Goal: Transaction & Acquisition: Purchase product/service

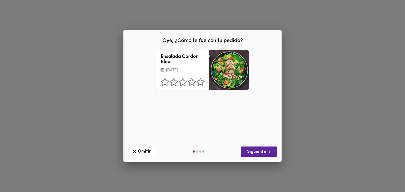
click at [205, 85] on div "Ensalada Cordon Bleu [DATE]" at bounding box center [182, 70] width 53 height 40
click at [226, 120] on div "Ensalada Cordon Bleu [DATE] ¿Qué deberíamos mejorar? Presentación Sabor Porción…" at bounding box center [203, 96] width 150 height 92
click at [258, 151] on span "Siguiente" at bounding box center [259, 152] width 28 height 7
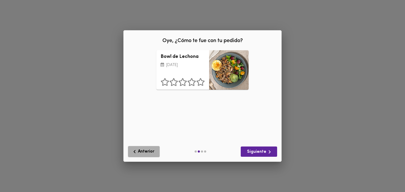
click at [141, 151] on span "Anterior" at bounding box center [143, 152] width 25 height 7
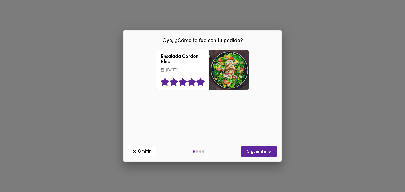
click at [200, 86] on icon at bounding box center [200, 82] width 8 height 8
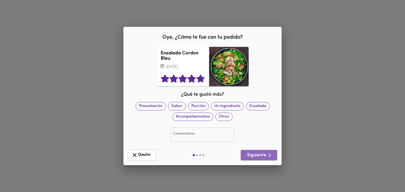
click at [265, 159] on span "Siguiente" at bounding box center [259, 155] width 28 height 7
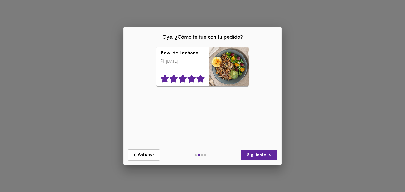
click at [200, 79] on icon at bounding box center [200, 79] width 8 height 8
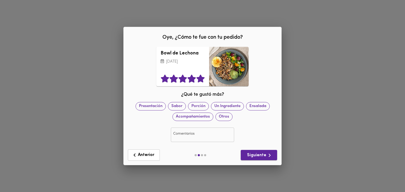
click at [268, 156] on icon "button" at bounding box center [269, 155] width 7 height 7
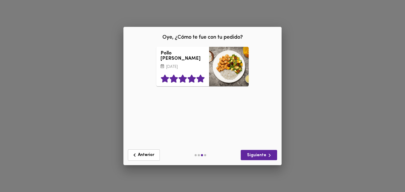
drag, startPoint x: 198, startPoint y: 78, endPoint x: 199, endPoint y: 73, distance: 5.3
click at [199, 75] on icon at bounding box center [200, 79] width 9 height 8
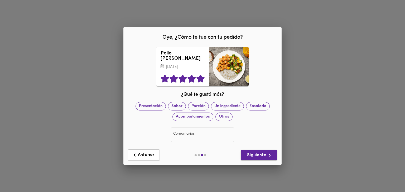
click at [264, 157] on span "Siguiente" at bounding box center [259, 155] width 28 height 7
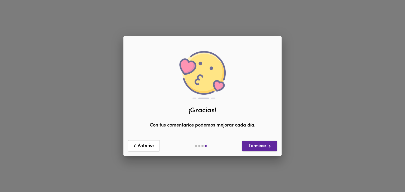
click at [267, 147] on icon "button" at bounding box center [269, 146] width 7 height 7
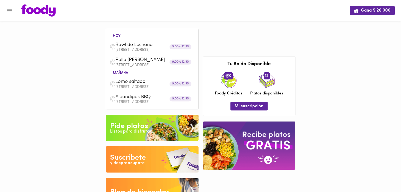
click at [11, 12] on icon "Menu" at bounding box center [9, 10] width 5 height 3
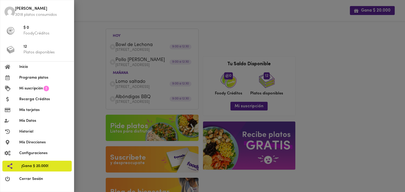
click at [33, 76] on span "Programa platos" at bounding box center [44, 78] width 50 height 6
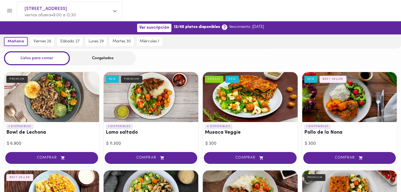
click at [78, 58] on div "Congelados" at bounding box center [103, 58] width 66 height 14
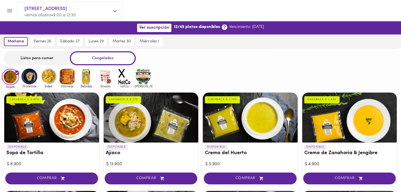
click at [32, 81] on img at bounding box center [29, 76] width 17 height 17
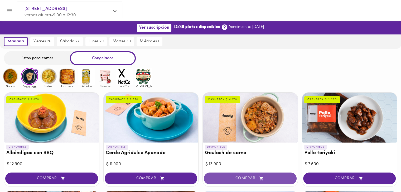
click at [237, 179] on span "COMPRAR" at bounding box center [250, 179] width 80 height 4
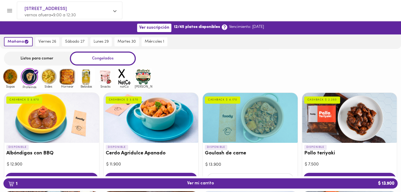
scroll to position [96, 0]
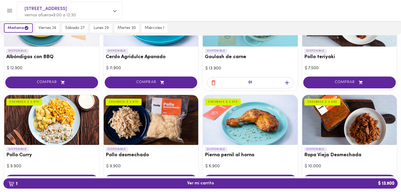
click at [289, 80] on icon "button" at bounding box center [287, 83] width 7 height 7
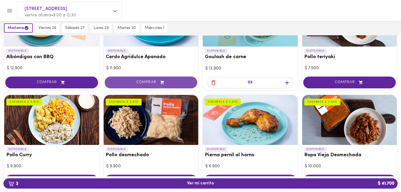
scroll to position [193, 0]
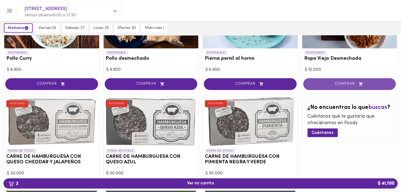
click at [323, 81] on button "COMPRAR" at bounding box center [349, 84] width 93 height 12
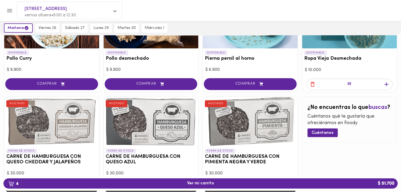
click at [386, 82] on icon "button" at bounding box center [386, 84] width 7 height 7
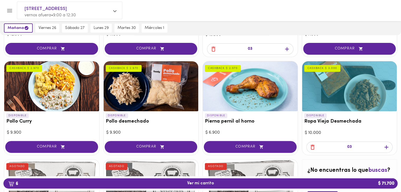
scroll to position [33, 0]
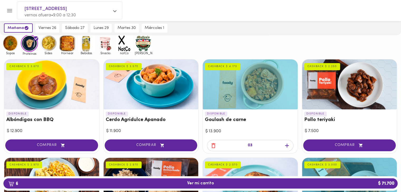
click at [50, 46] on img at bounding box center [48, 43] width 17 height 17
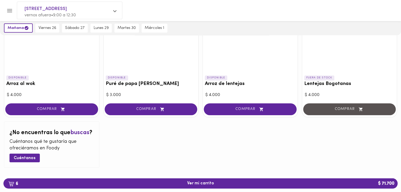
scroll to position [75, 0]
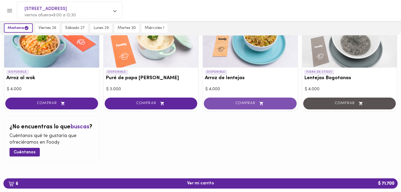
click at [250, 101] on span "COMPRAR" at bounding box center [250, 103] width 80 height 4
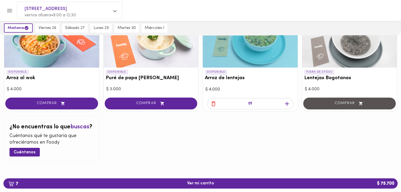
click at [285, 104] on icon "button" at bounding box center [287, 104] width 7 height 7
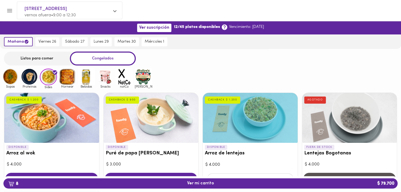
click at [63, 79] on img at bounding box center [67, 76] width 17 height 17
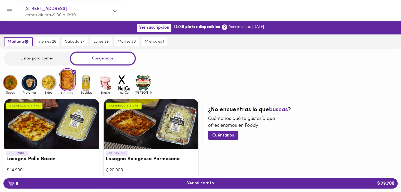
click at [143, 83] on img at bounding box center [143, 82] width 17 height 17
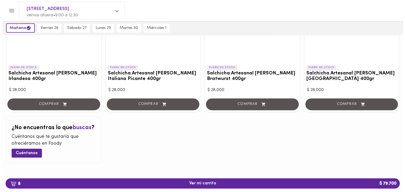
scroll to position [186, 0]
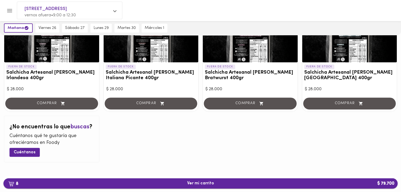
click at [150, 185] on span "8 Ver mi carrito $ 79.700" at bounding box center [201, 183] width 386 height 5
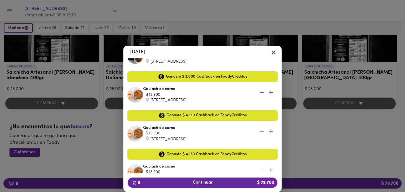
scroll to position [254, 0]
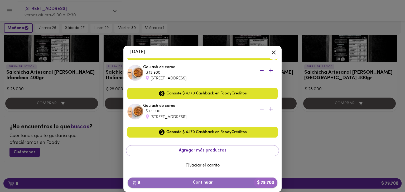
click at [178, 187] on button "8 Continuar $ 79.700" at bounding box center [203, 183] width 150 height 10
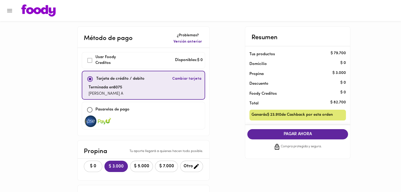
click at [293, 135] on span "PAGAR AHORA" at bounding box center [298, 134] width 90 height 5
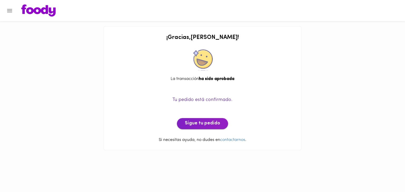
click at [196, 126] on span "Sigue tu pedido" at bounding box center [202, 124] width 35 height 6
